Goal: Complete application form

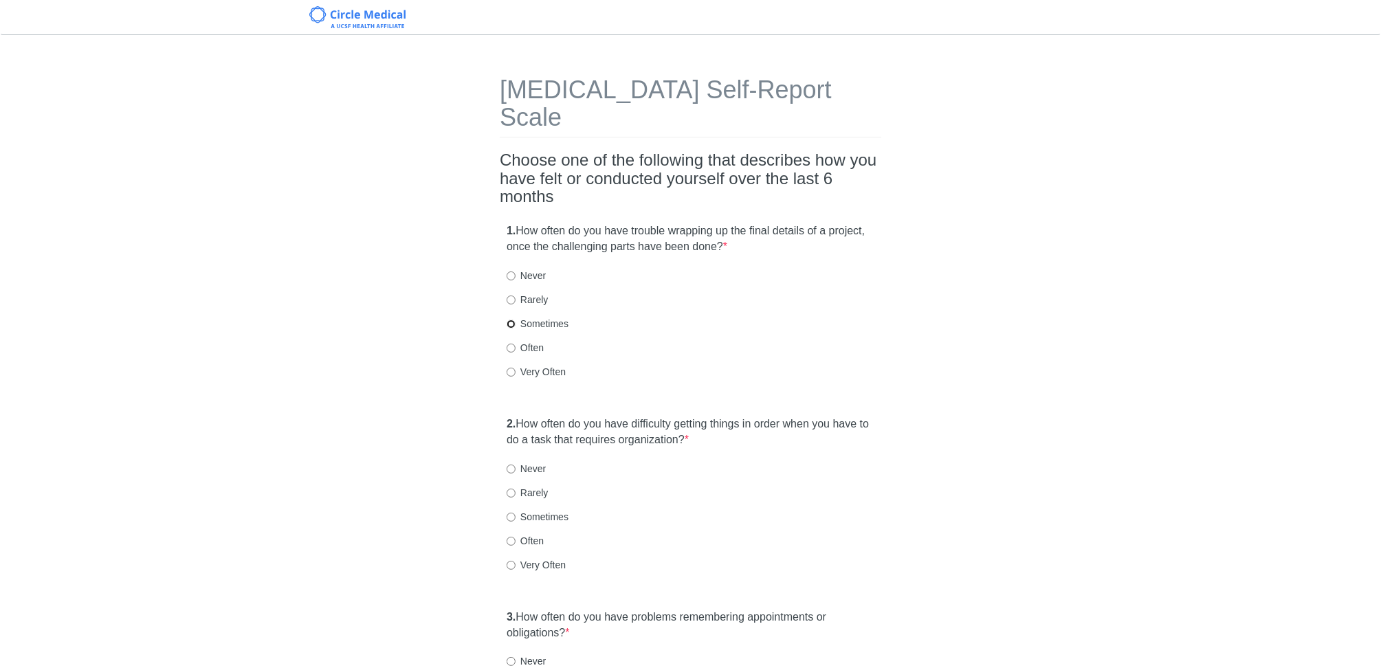
click at [515, 320] on input "Sometimes" at bounding box center [511, 324] width 9 height 9
radio input "true"
click at [507, 509] on input "Sometimes" at bounding box center [511, 513] width 9 height 9
radio input "true"
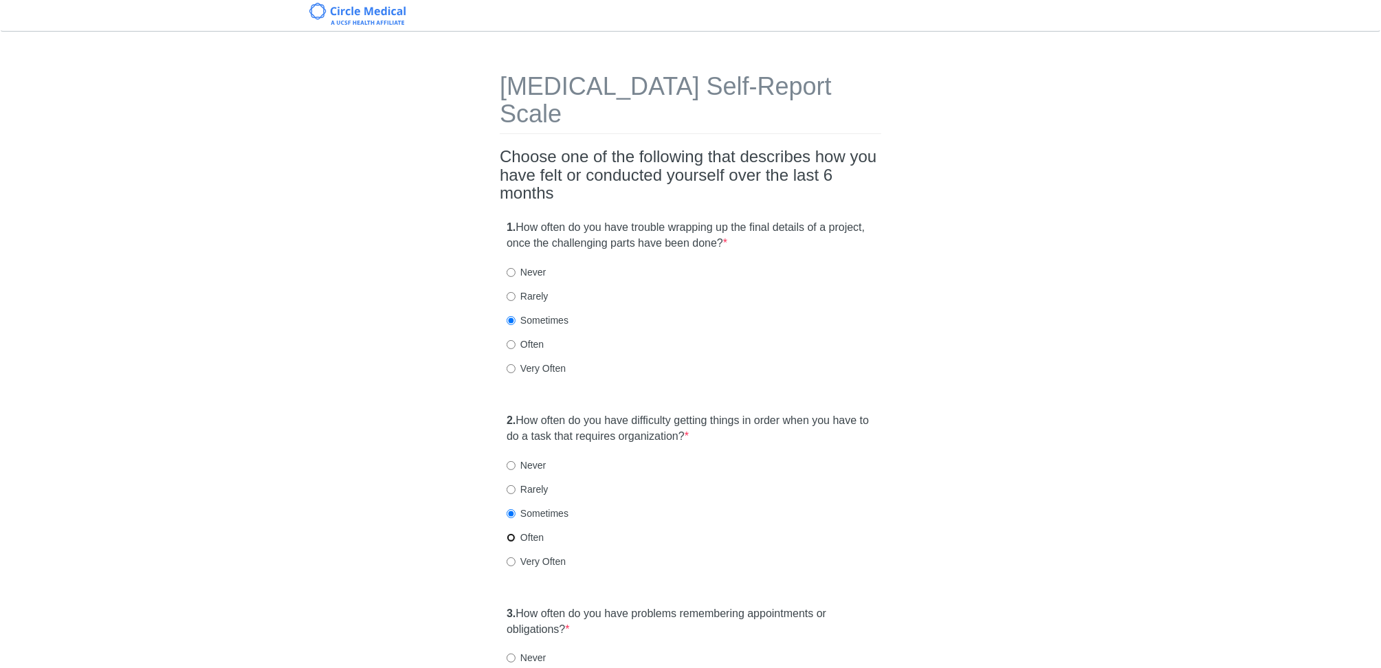
click at [511, 533] on input "Often" at bounding box center [511, 537] width 9 height 9
radio input "true"
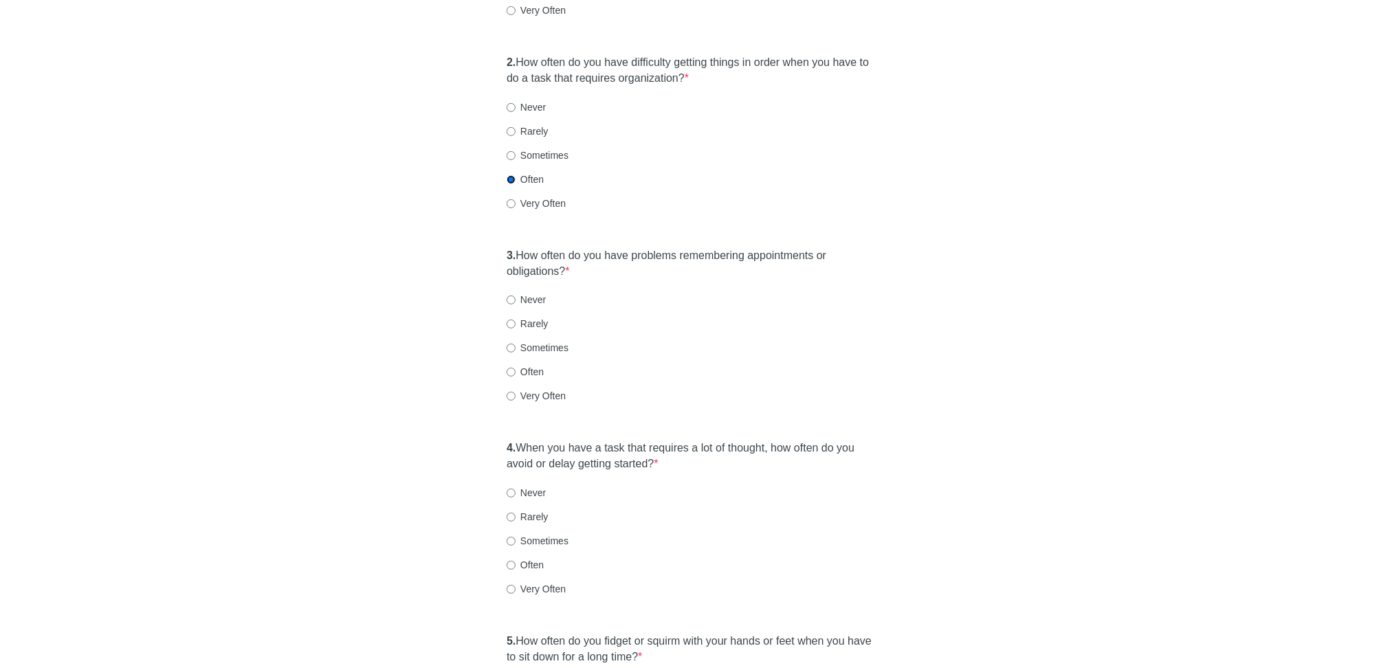
scroll to position [385, 0]
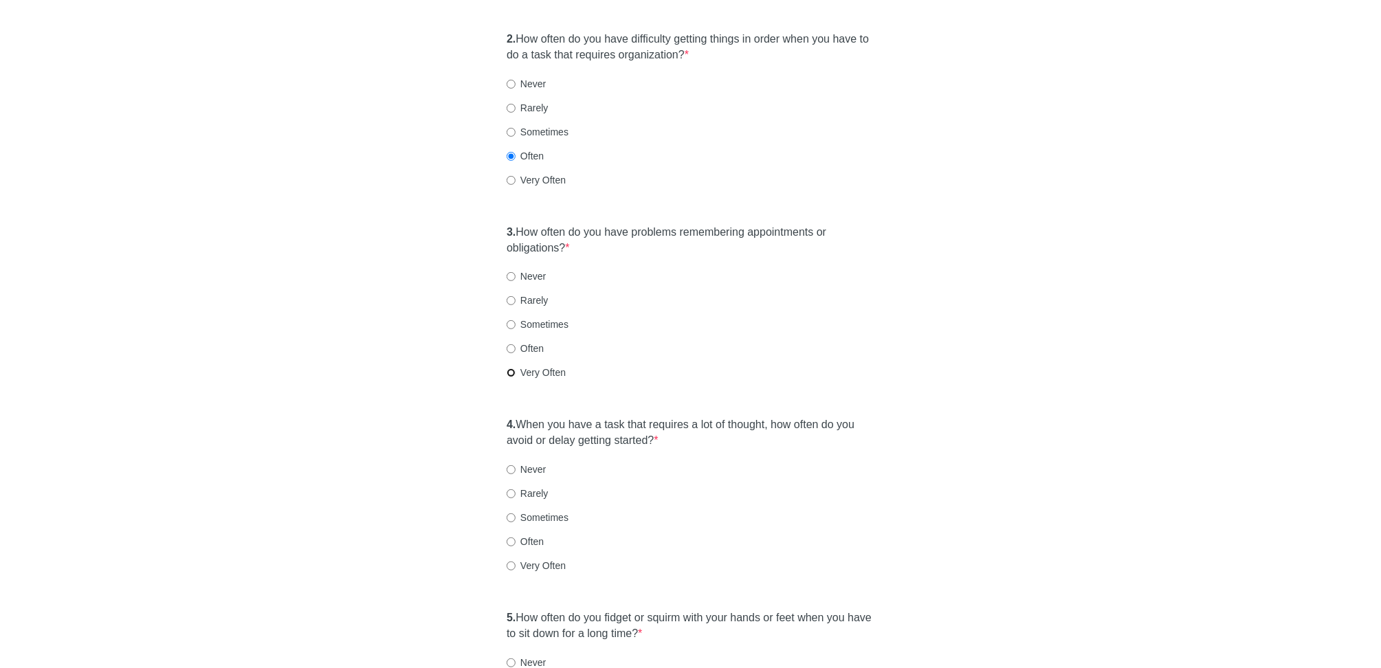
click at [511, 368] on input "Very Often" at bounding box center [511, 372] width 9 height 9
radio input "true"
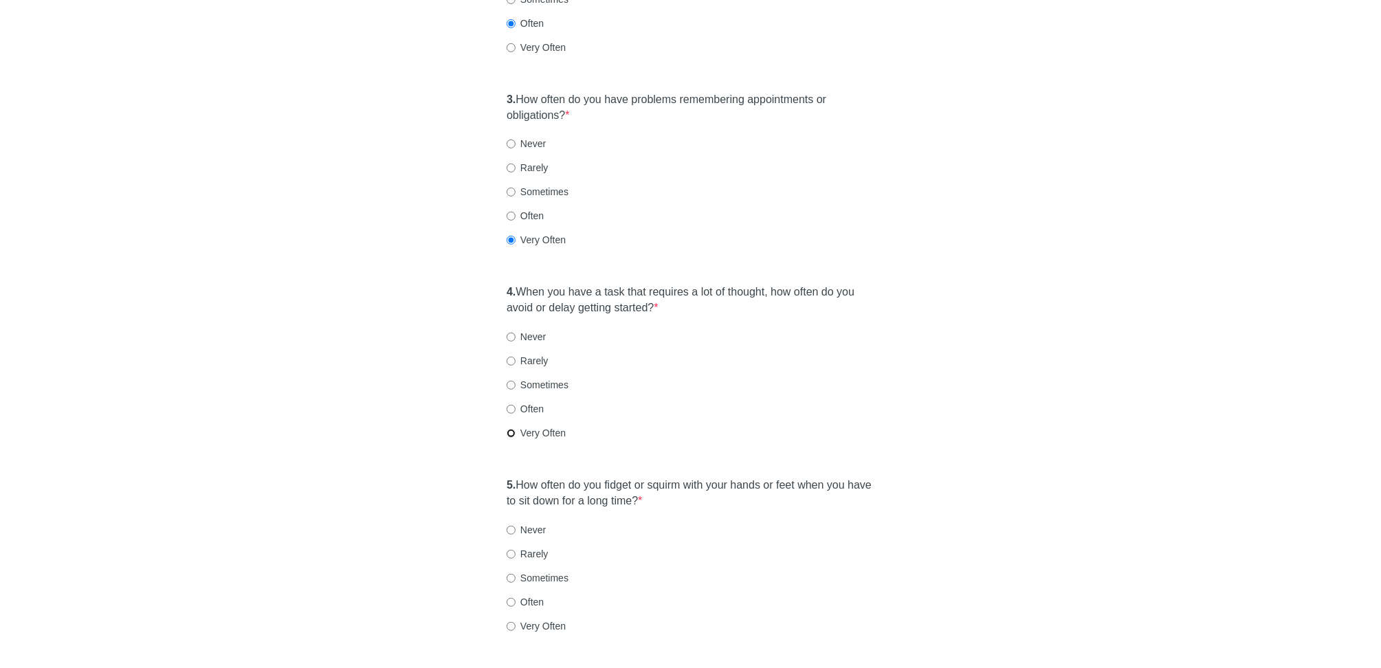
click at [508, 429] on input "Very Often" at bounding box center [511, 433] width 9 height 9
radio input "true"
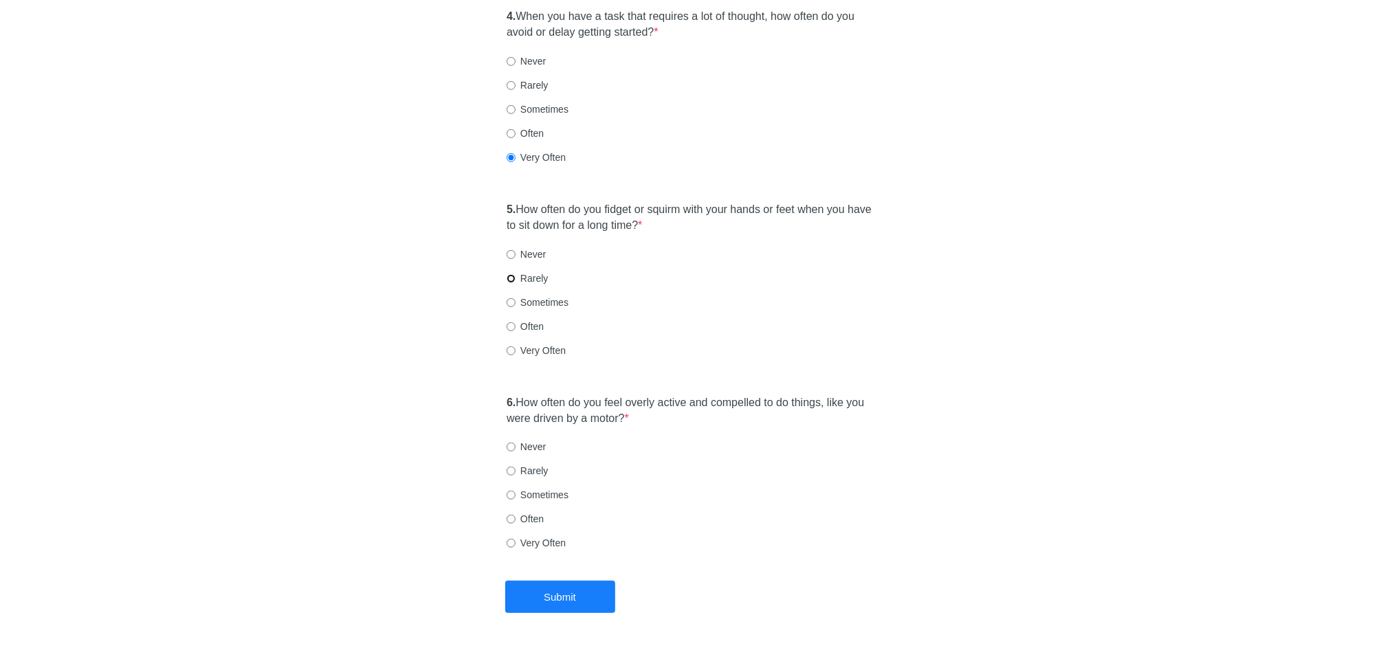
click at [513, 274] on input "Rarely" at bounding box center [511, 278] width 9 height 9
radio input "true"
click at [512, 491] on input "Sometimes" at bounding box center [511, 495] width 9 height 9
radio input "true"
click at [577, 581] on button "Submit" at bounding box center [560, 597] width 110 height 32
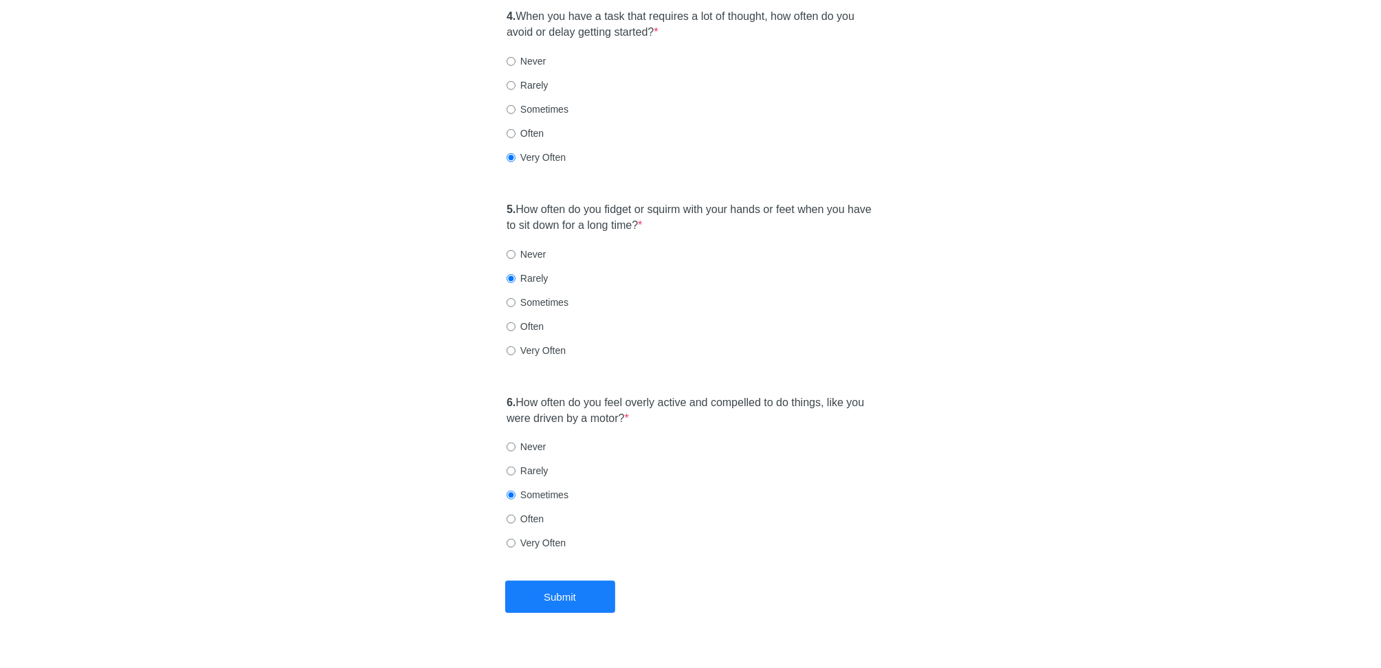
scroll to position [0, 0]
